Goal: Task Accomplishment & Management: Complete application form

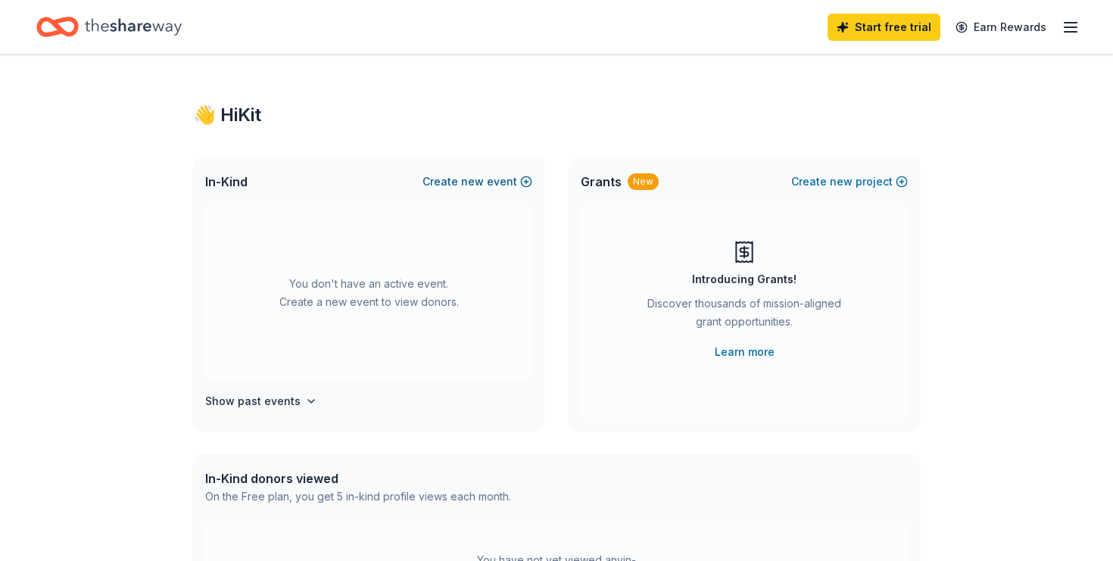
click at [479, 181] on span "new" at bounding box center [472, 182] width 23 height 18
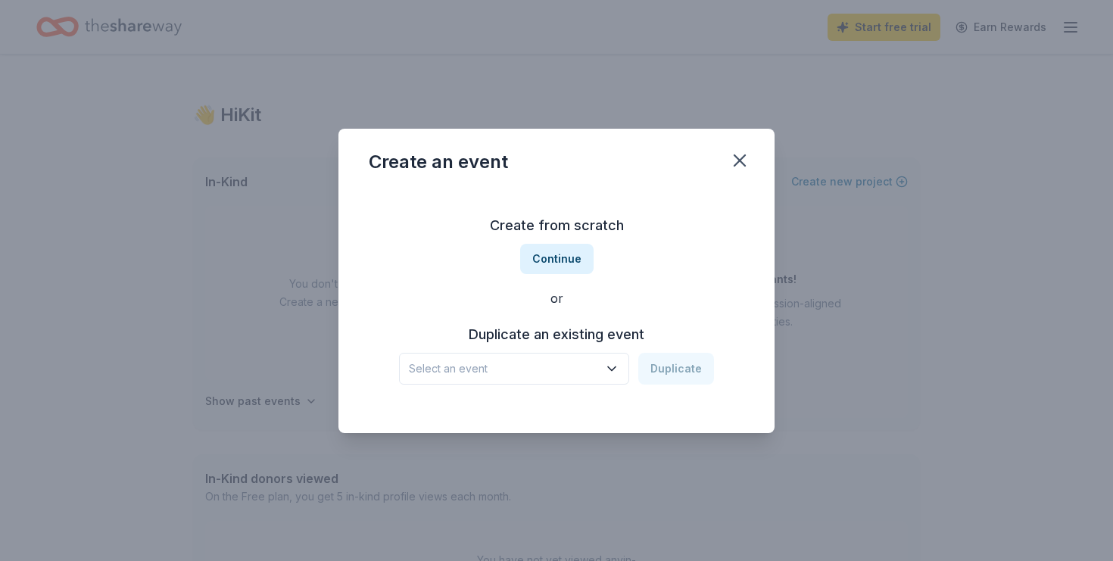
click at [620, 371] on icon "button" at bounding box center [611, 368] width 15 height 15
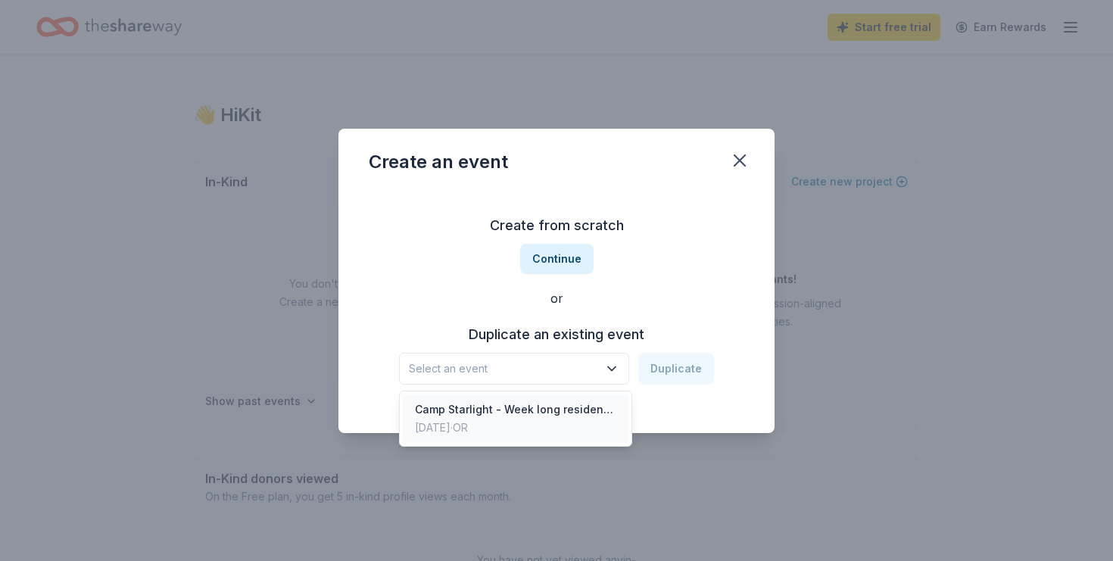
click at [590, 410] on div "Camp Starlight - Week long residential camp" at bounding box center [515, 410] width 201 height 18
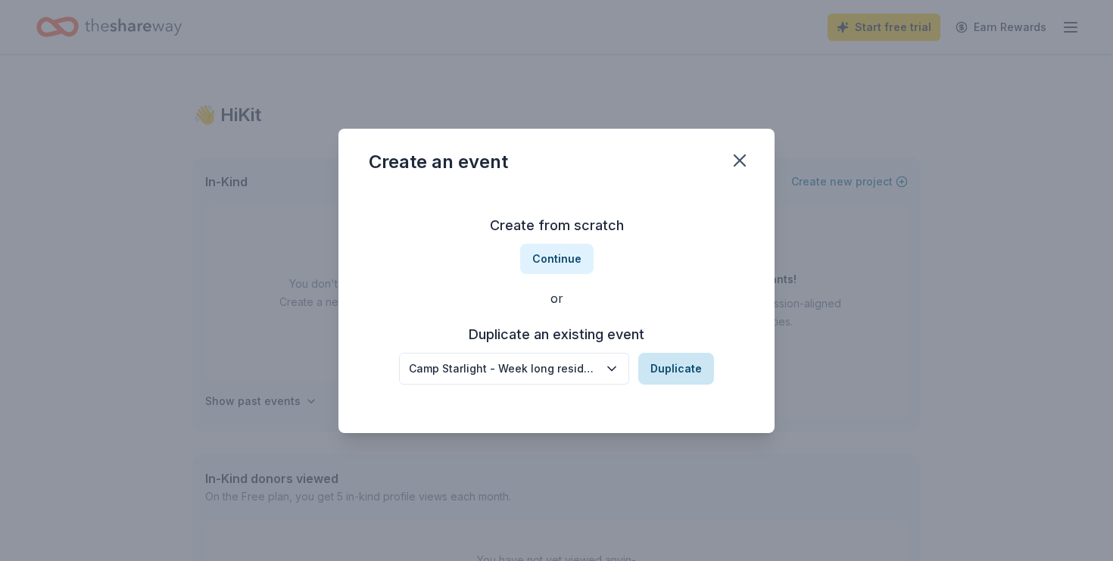
click at [682, 371] on button "Duplicate" at bounding box center [676, 369] width 76 height 32
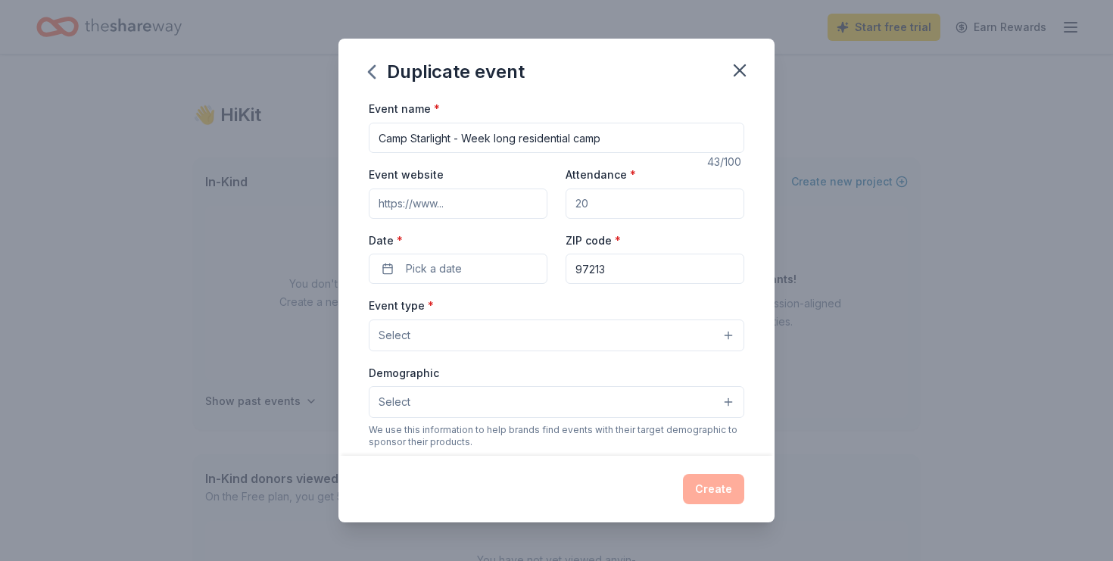
click at [592, 204] on input "Attendance *" at bounding box center [655, 204] width 179 height 30
click at [597, 206] on input "Attendance *" at bounding box center [655, 204] width 179 height 30
click at [592, 204] on input "Attendance *" at bounding box center [655, 204] width 179 height 30
type input "50"
click at [387, 273] on button "Pick a date" at bounding box center [458, 269] width 179 height 30
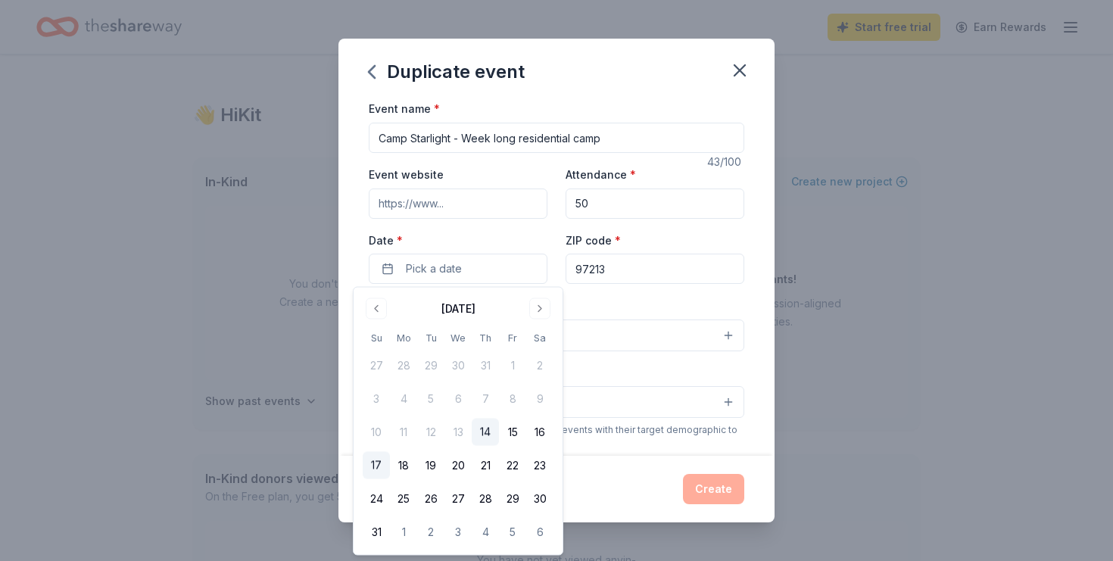
click at [375, 465] on button "17" at bounding box center [376, 465] width 27 height 27
click at [612, 483] on div "Create" at bounding box center [557, 489] width 376 height 30
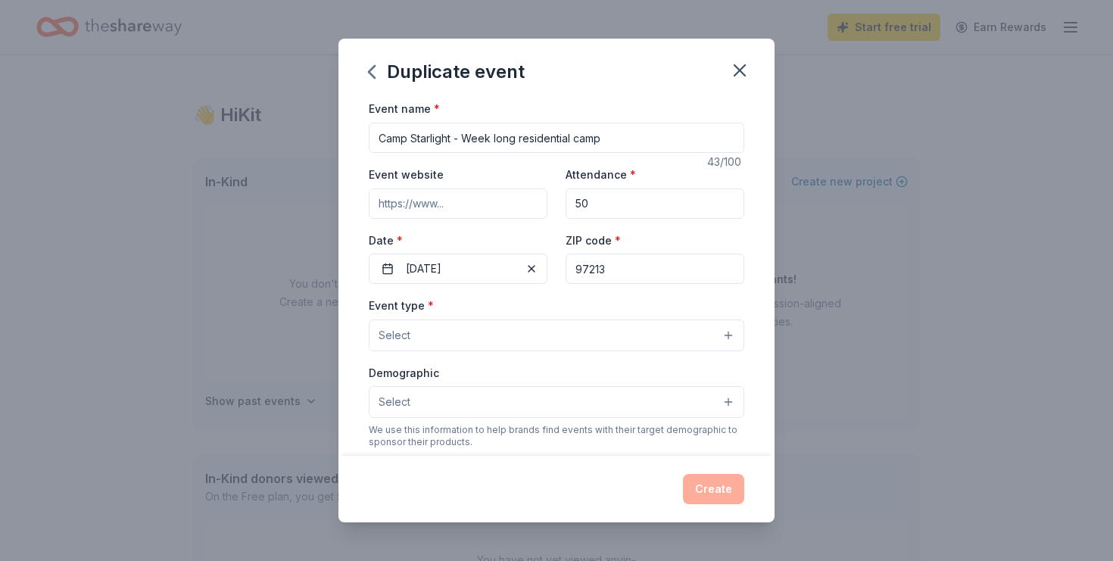
click at [730, 336] on button "Select" at bounding box center [557, 336] width 376 height 32
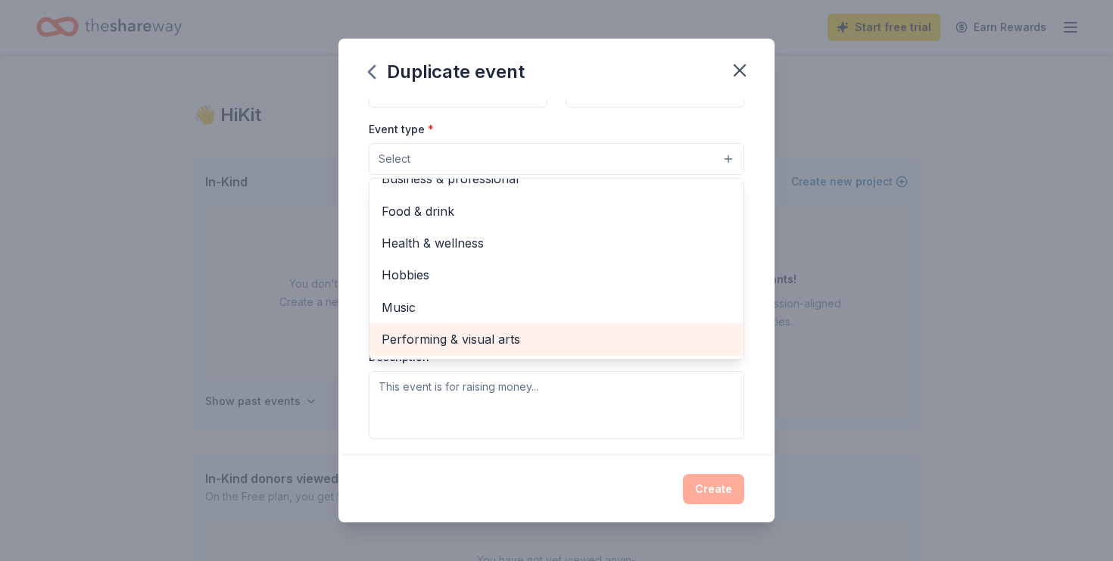
scroll to position [177, 0]
click at [869, 335] on div "Duplicate event Event name * Camp Starlight - Week long residential camp 43 /10…" at bounding box center [556, 280] width 1113 height 561
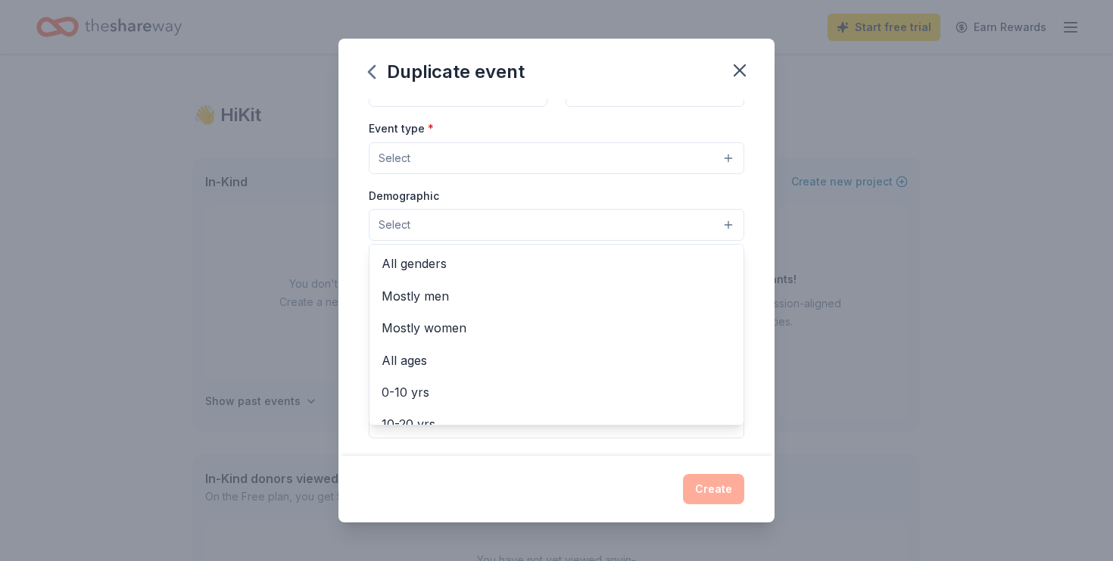
click at [728, 229] on button "Select" at bounding box center [557, 225] width 376 height 32
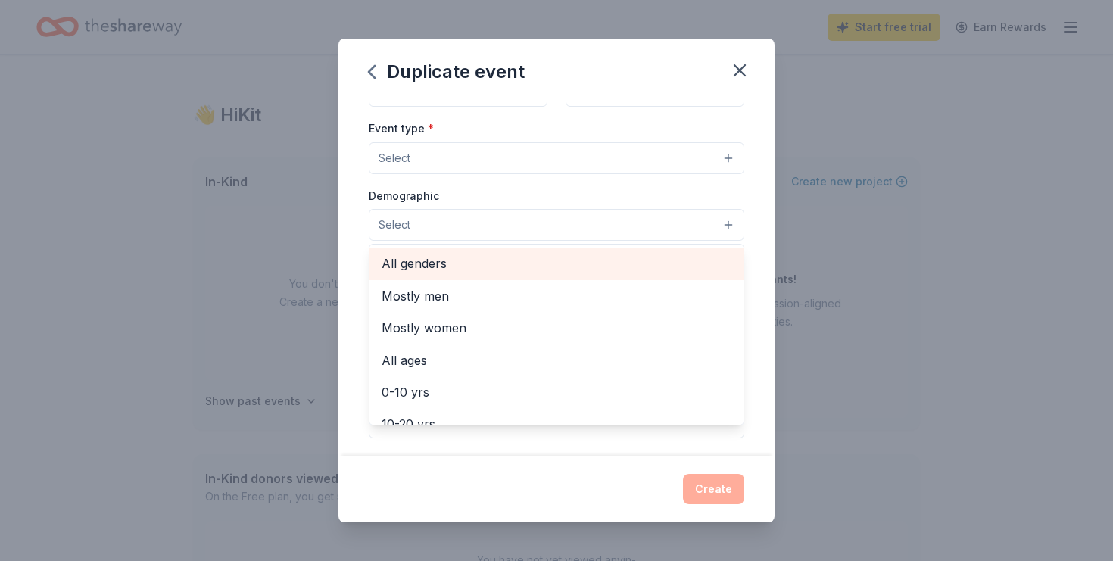
click at [437, 267] on span "All genders" at bounding box center [557, 264] width 350 height 20
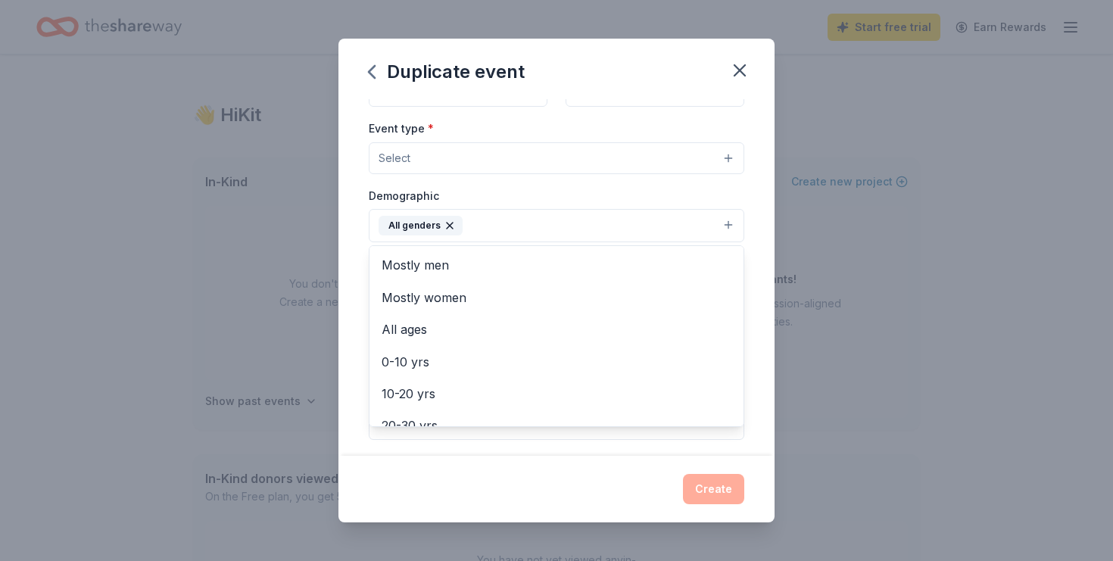
click at [837, 339] on div "Duplicate event Event name * Camp Starlight - Week long residential camp 43 /10…" at bounding box center [556, 280] width 1113 height 561
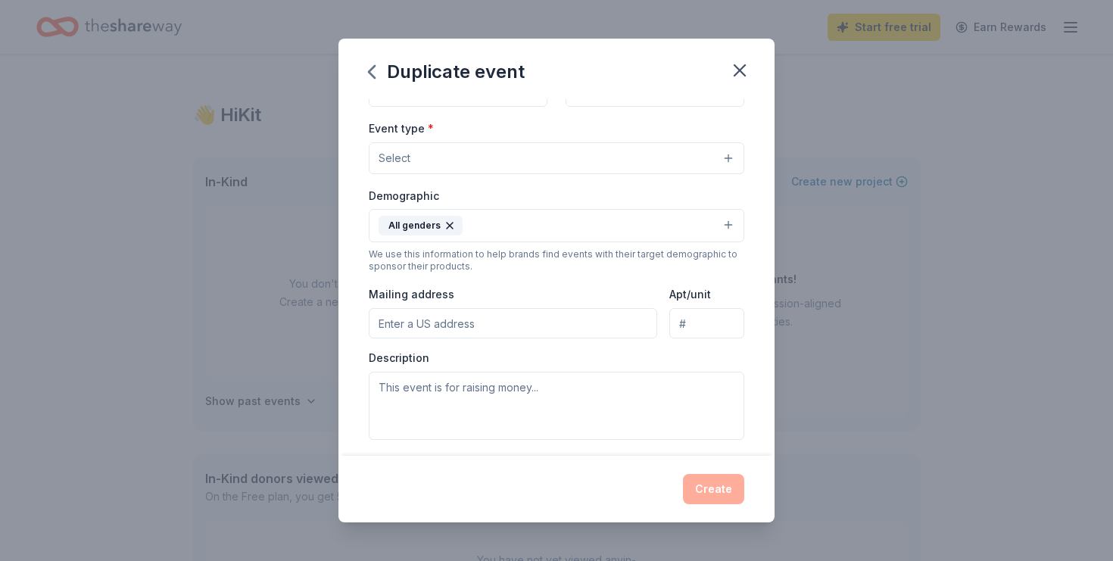
click at [615, 321] on input "Mailing address" at bounding box center [513, 323] width 289 height 30
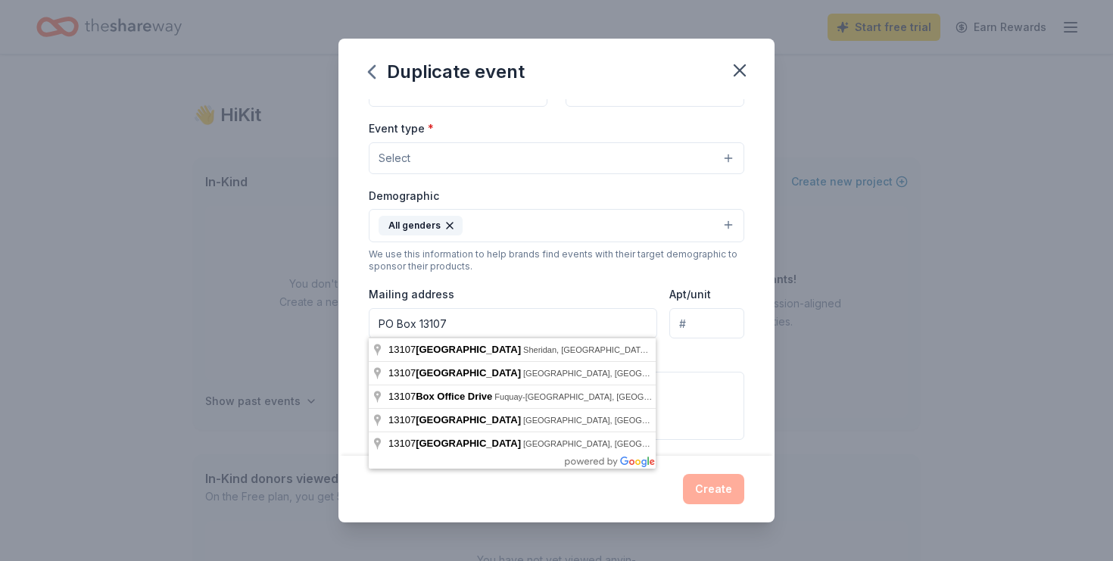
type input "PO Box 13107"
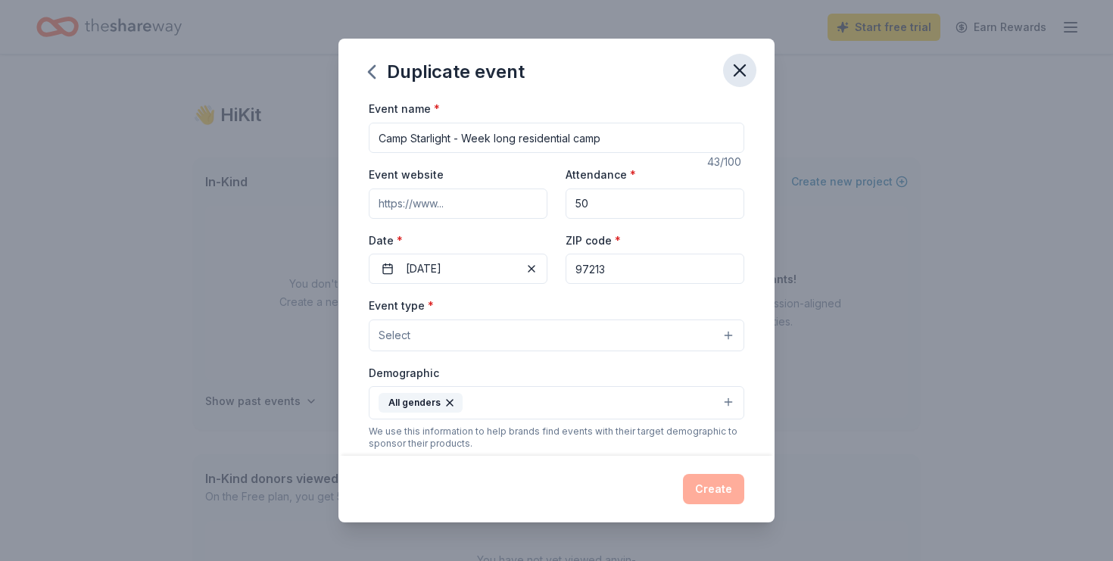
click at [744, 73] on icon "button" at bounding box center [739, 70] width 21 height 21
click at [376, 77] on icon "button" at bounding box center [372, 72] width 24 height 24
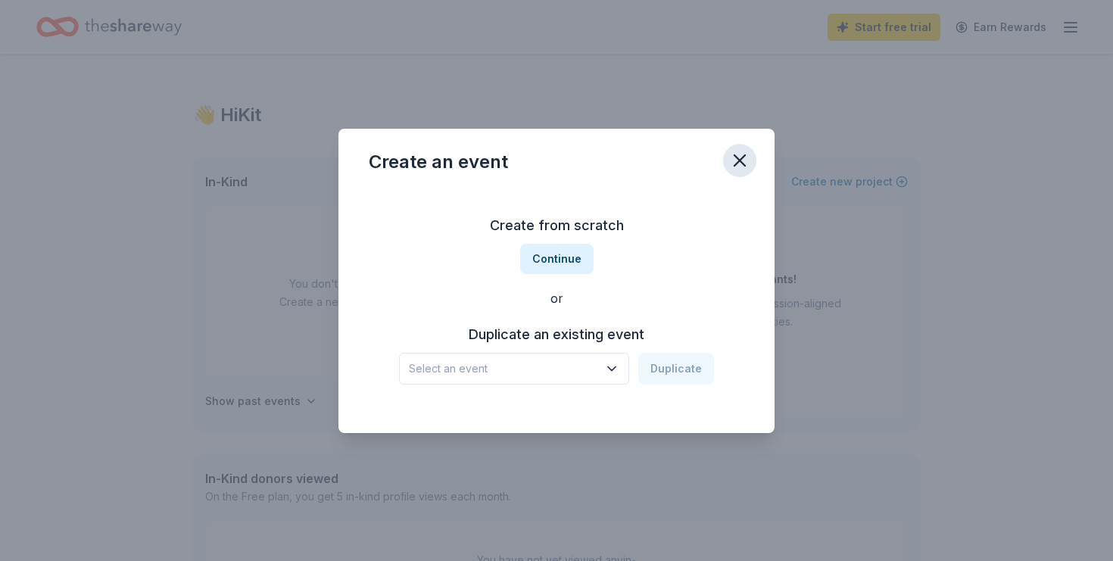
click at [740, 159] on icon "button" at bounding box center [740, 160] width 11 height 11
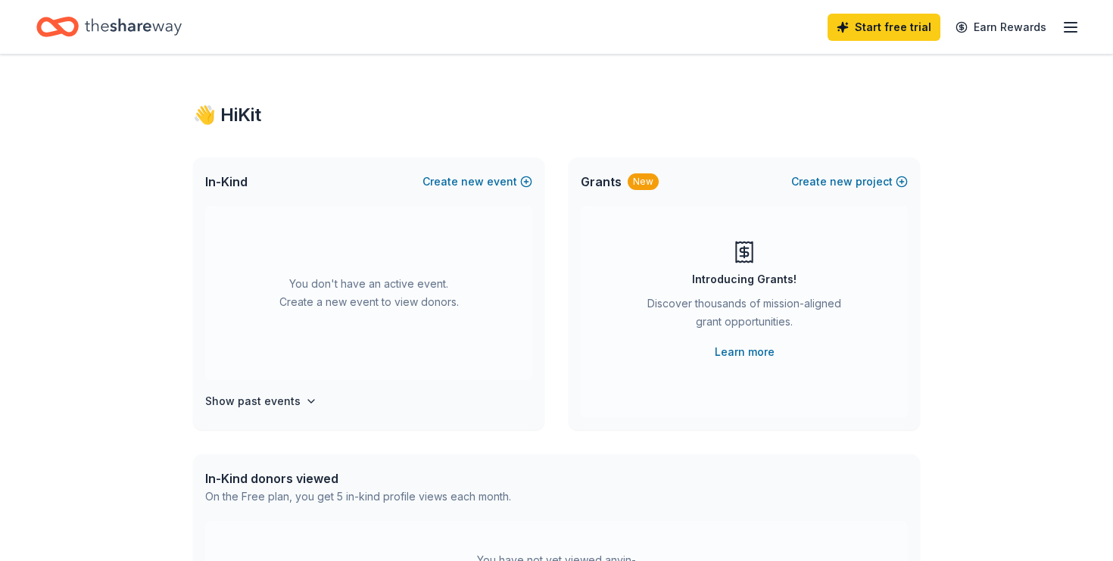
click at [138, 29] on icon "Home" at bounding box center [133, 26] width 97 height 31
click at [105, 22] on icon "Home" at bounding box center [133, 26] width 97 height 31
click at [76, 21] on icon "Home" at bounding box center [64, 26] width 23 height 15
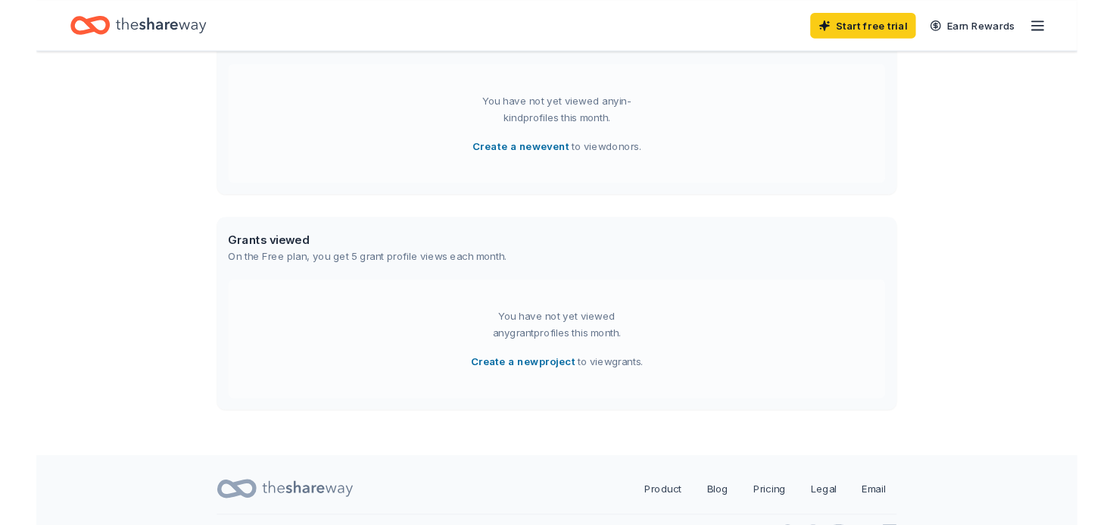
scroll to position [487, 0]
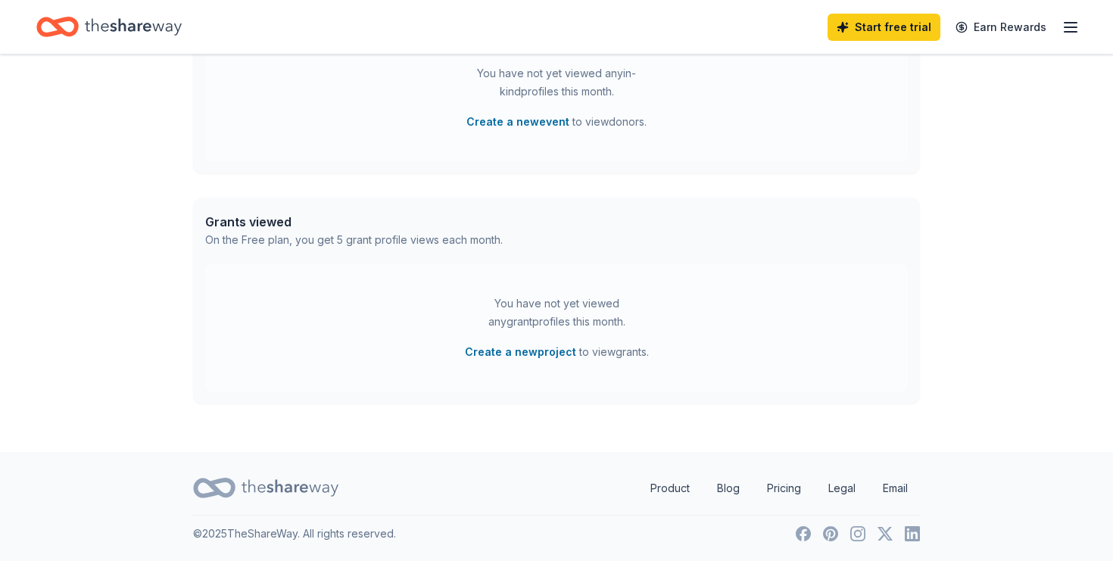
click at [298, 492] on icon at bounding box center [290, 488] width 97 height 31
